Goal: Check status: Check status

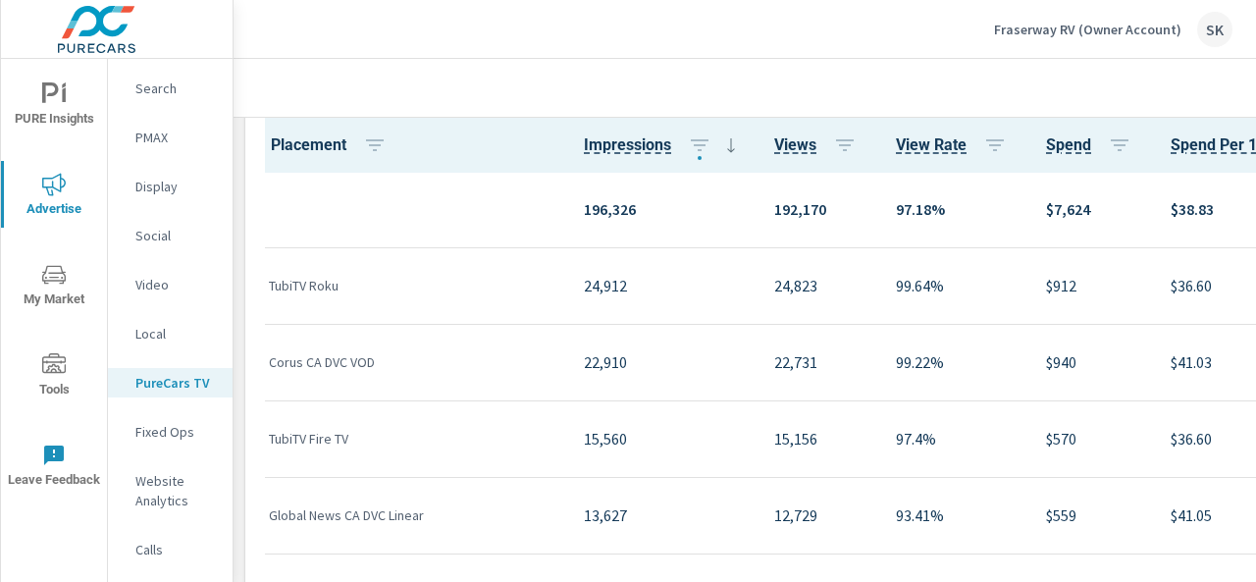
scroll to position [2552, 0]
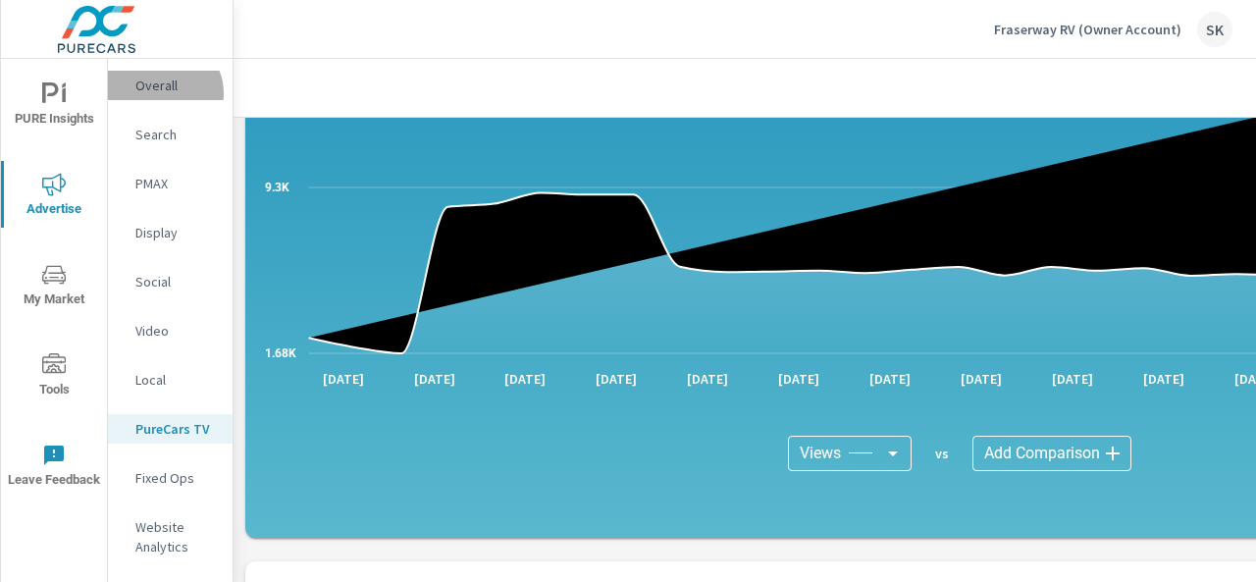
click at [163, 93] on p "Overall" at bounding box center [175, 86] width 81 height 20
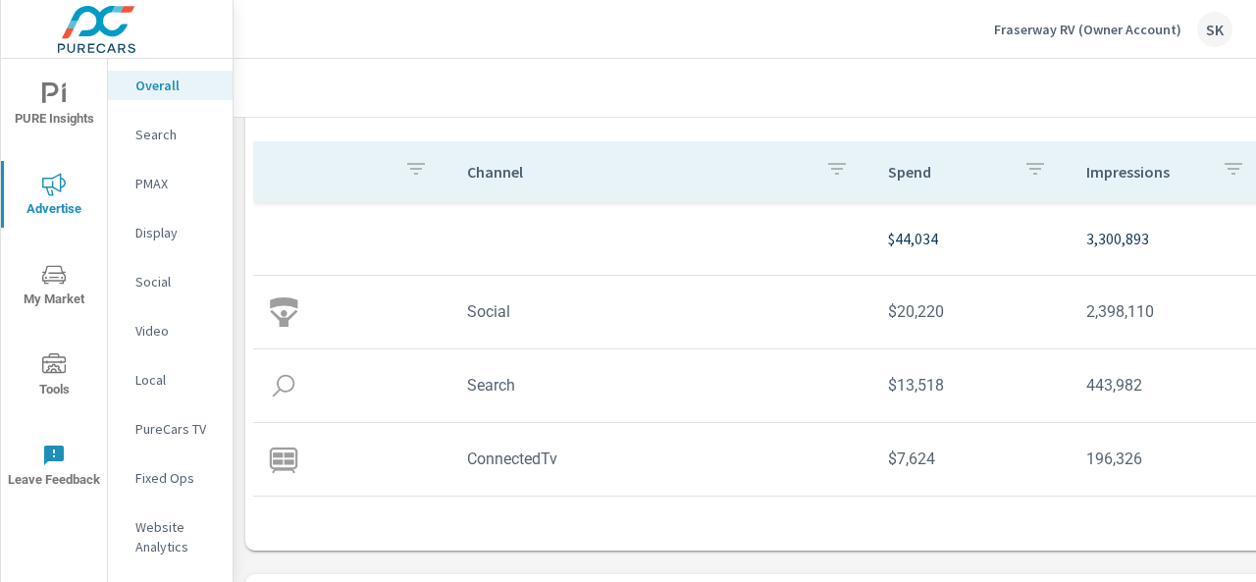
scroll to position [294, 0]
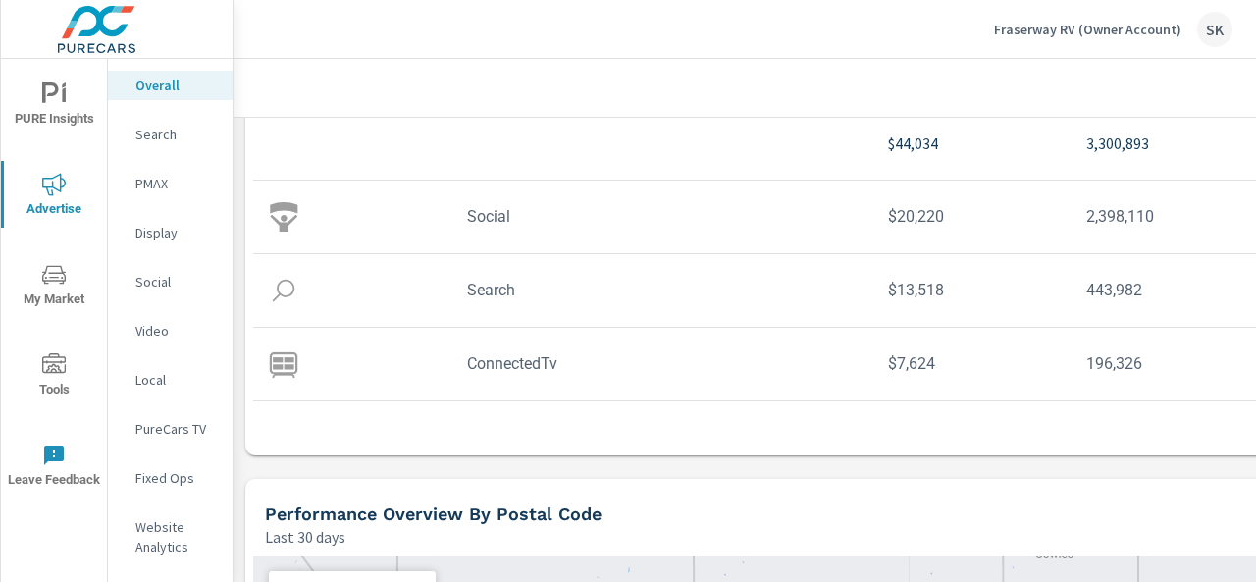
click at [161, 134] on p "Search" at bounding box center [175, 135] width 81 height 20
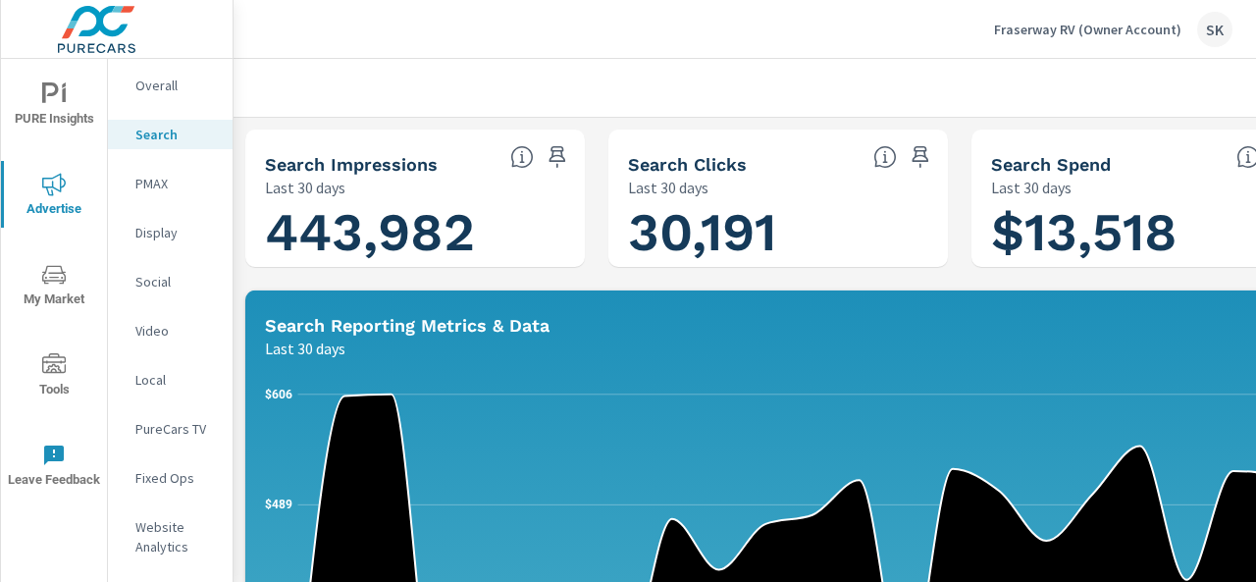
click at [147, 177] on p "PMAX" at bounding box center [175, 184] width 81 height 20
